Goal: Find specific page/section: Find specific page/section

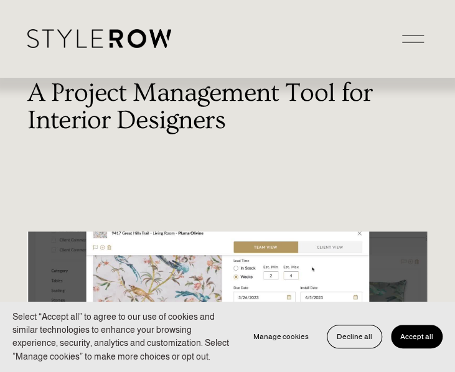
click at [408, 35] on div at bounding box center [413, 39] width 22 height 22
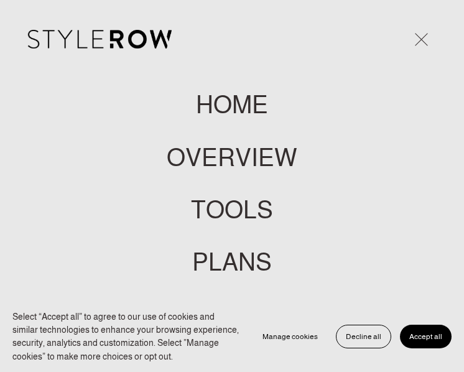
click at [426, 338] on span "Accept all" at bounding box center [426, 336] width 33 height 9
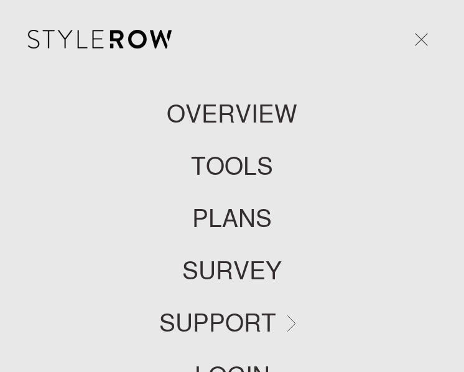
scroll to position [124, 0]
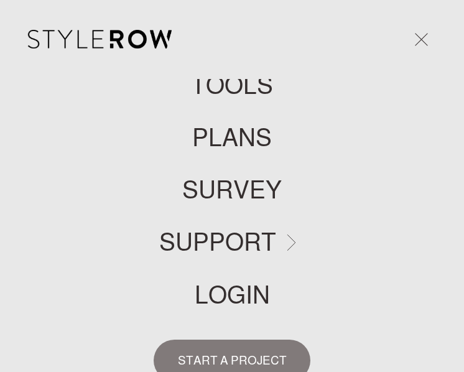
click at [219, 299] on link "LOGIN" at bounding box center [232, 295] width 75 height 24
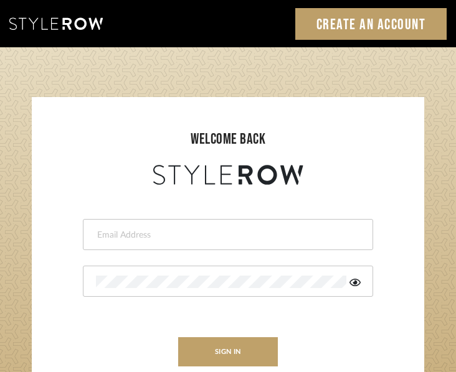
type input "heather@millwardarchitecturedesign.com"
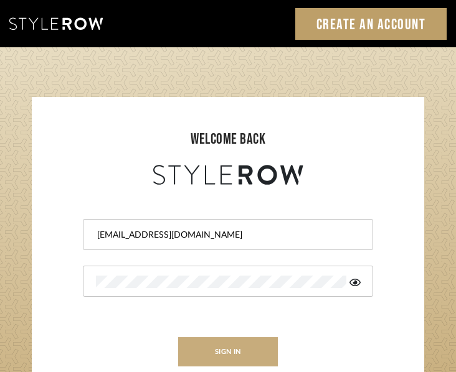
click at [238, 351] on button "sign in" at bounding box center [228, 351] width 100 height 29
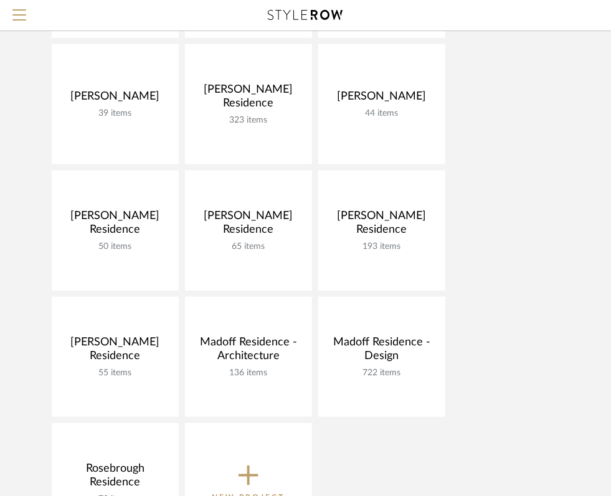
scroll to position [332, 0]
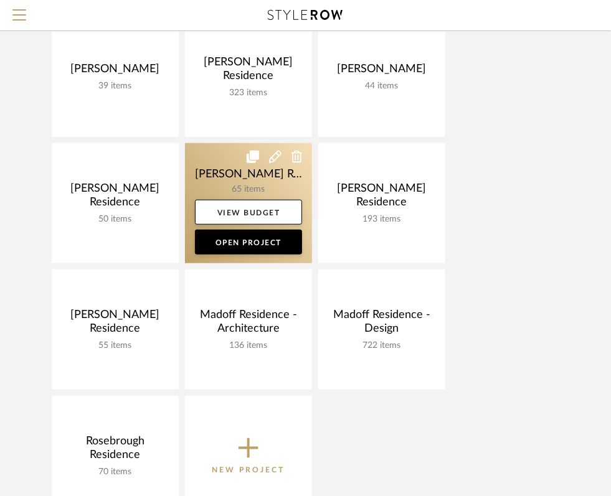
click at [231, 143] on link at bounding box center [248, 203] width 127 height 120
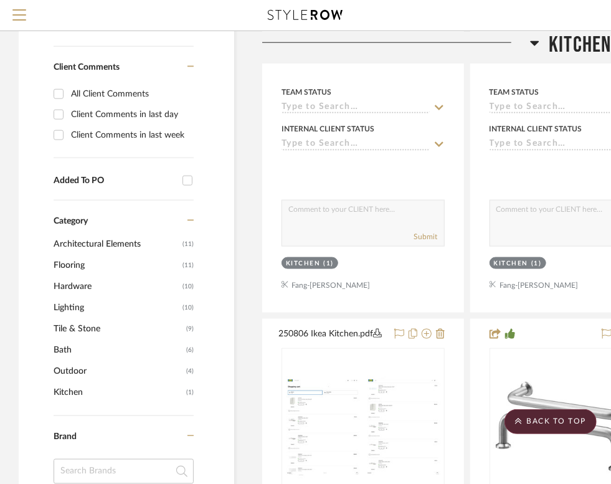
scroll to position [581, 0]
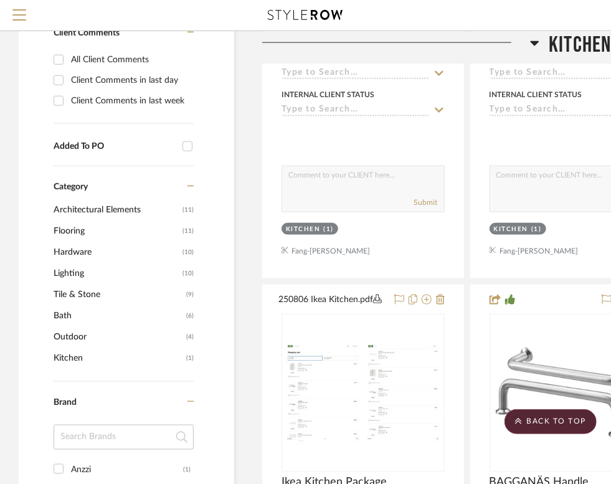
click at [65, 284] on span "Tile & Stone" at bounding box center [118, 294] width 129 height 21
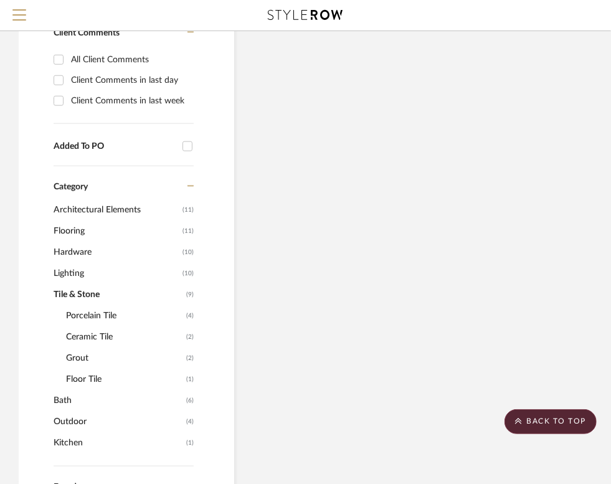
scroll to position [560, 0]
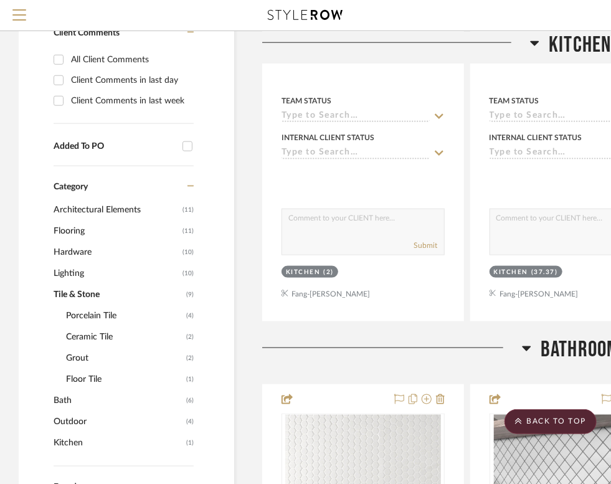
click at [95, 305] on span "Porcelain Tile" at bounding box center [124, 315] width 117 height 21
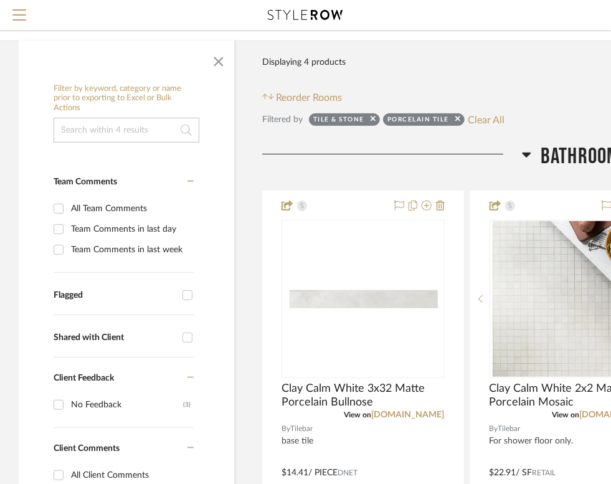
scroll to position [145, 285]
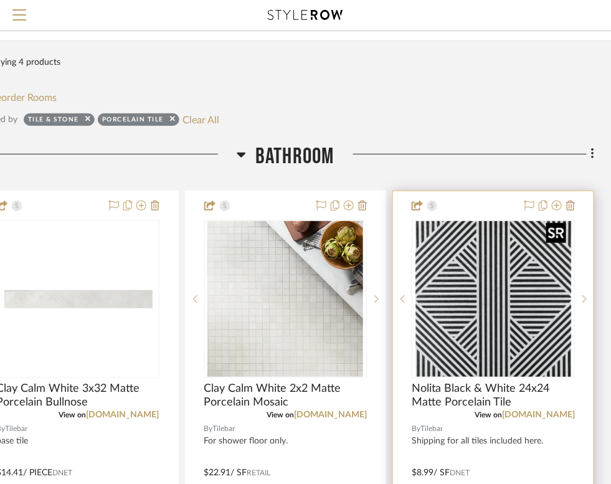
click at [0, 0] on img at bounding box center [0, 0] width 0 height 0
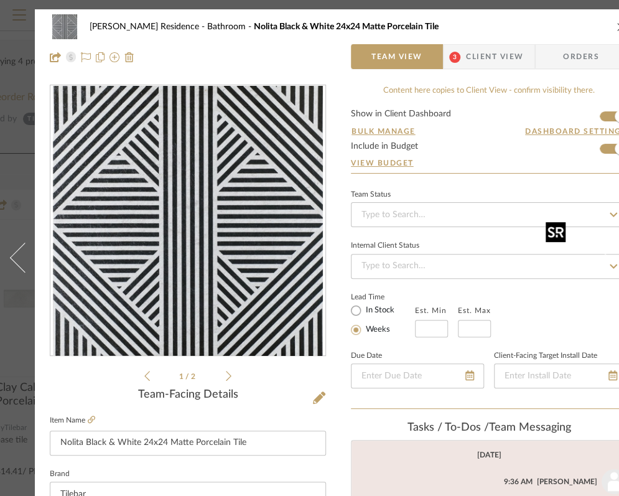
scroll to position [283, 0]
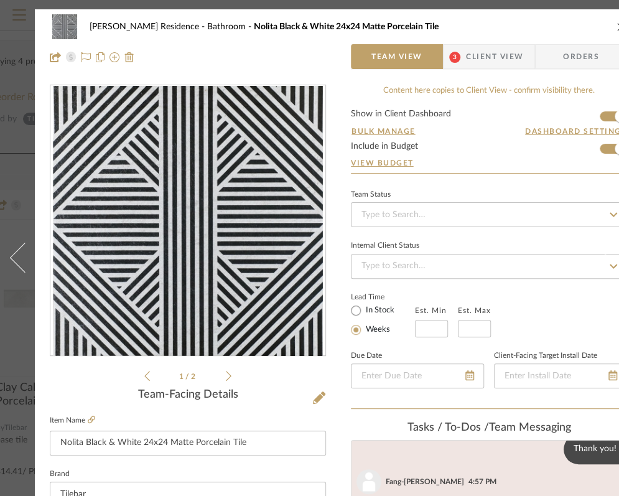
click at [469, 48] on span "Client View" at bounding box center [494, 56] width 57 height 25
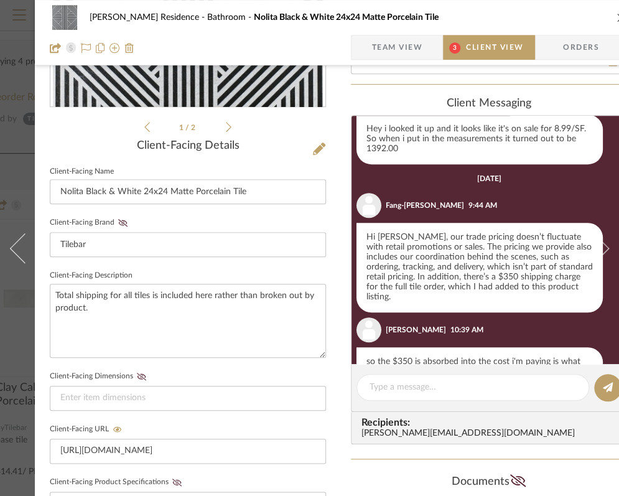
scroll to position [261, 0]
